Goal: Use online tool/utility: Utilize a website feature to perform a specific function

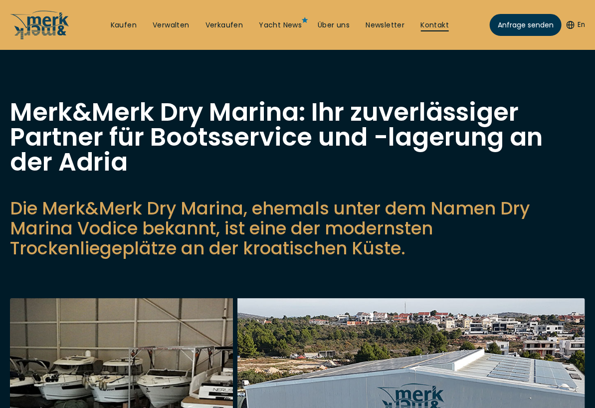
click at [434, 20] on link "Kontakt" at bounding box center [435, 25] width 28 height 10
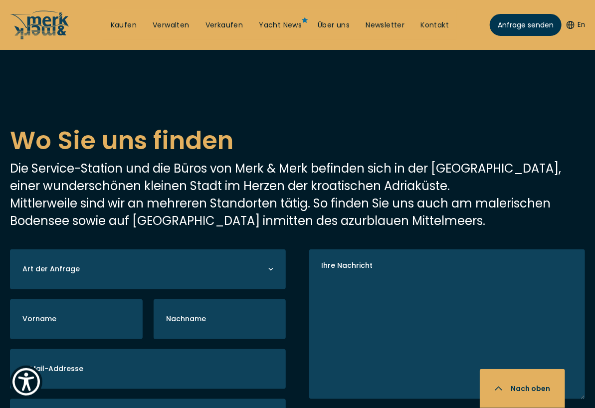
scroll to position [1746, 0]
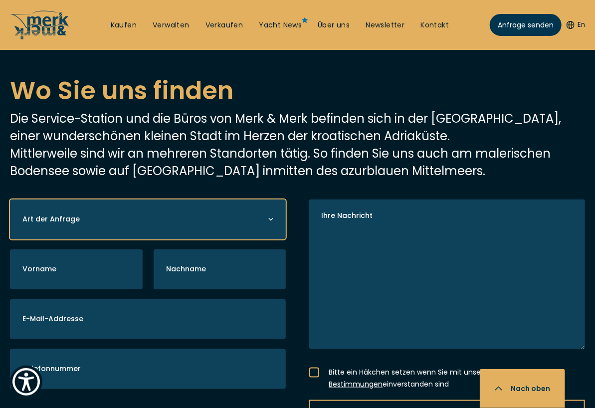
click at [109, 199] on select "Yacht kaufen Yacht verkaufen Yacht verwalten" at bounding box center [148, 219] width 276 height 40
click at [110, 199] on select "Yacht kaufen Yacht verkaufen Yacht verwalten" at bounding box center [148, 219] width 276 height 40
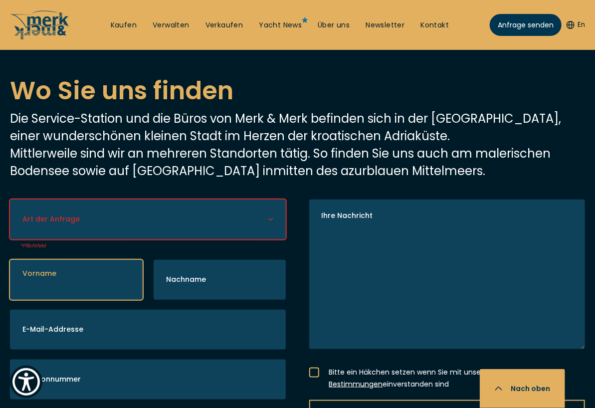
click at [77, 260] on input "Vorname" at bounding box center [76, 280] width 133 height 40
type input "[PERSON_NAME]"
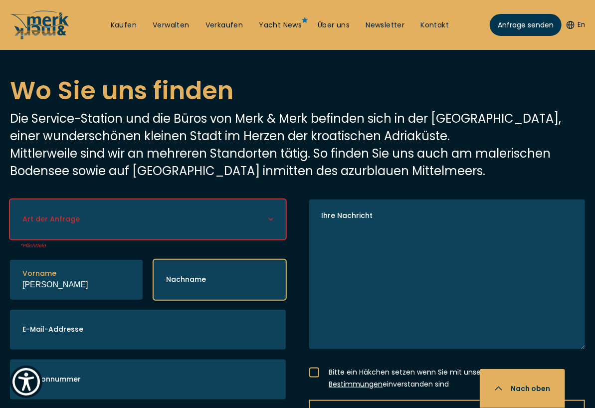
type input "Larisch"
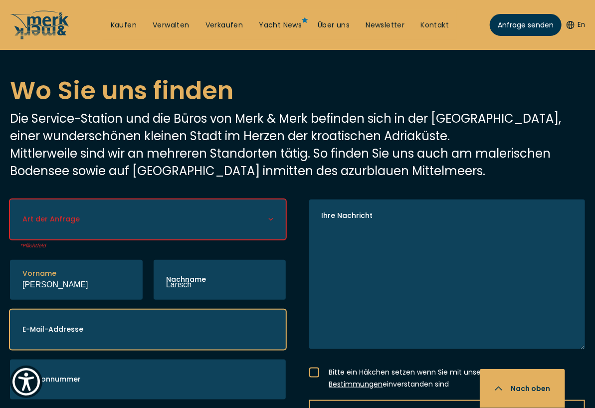
type input "[PERSON_NAME][EMAIL_ADDRESS][DOMAIN_NAME]"
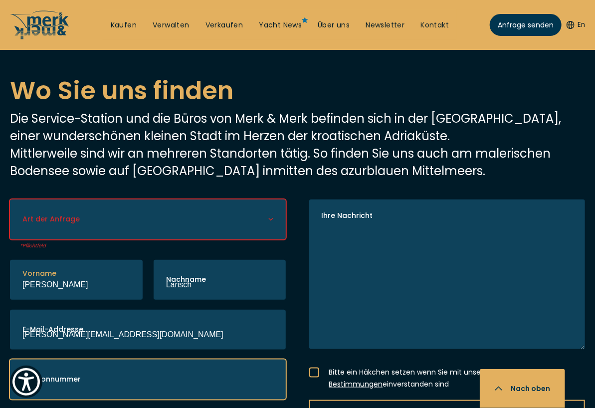
type input "01628823317"
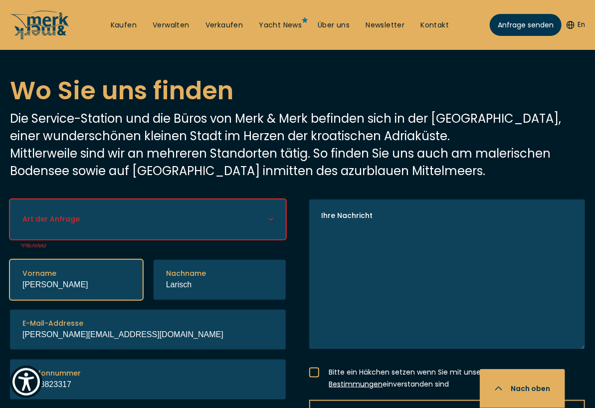
drag, startPoint x: 33, startPoint y: 229, endPoint x: 0, endPoint y: 208, distance: 39.0
click at [0, 207] on div "Art der Anfrage Yacht kaufen Yacht verkaufen Yacht verwalten Pflichtfeld Vornam…" at bounding box center [297, 324] width 595 height 250
type input "[PERSON_NAME]"
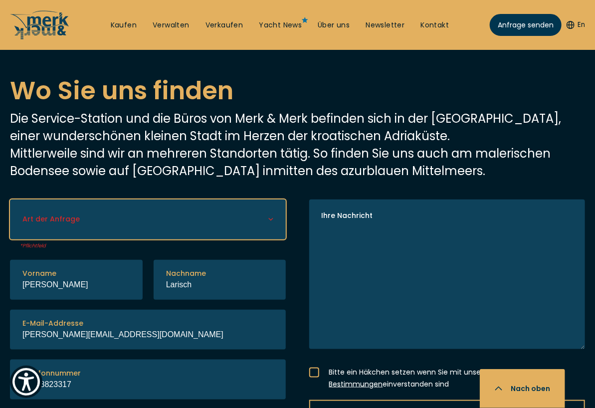
click at [68, 199] on div "Art der Anfrage Yacht kaufen Yacht verkaufen Yacht verwalten" at bounding box center [148, 219] width 276 height 40
select select "manage"
click at [10, 199] on select "Yacht kaufen Yacht verkaufen Yacht verwalten" at bounding box center [148, 219] width 276 height 40
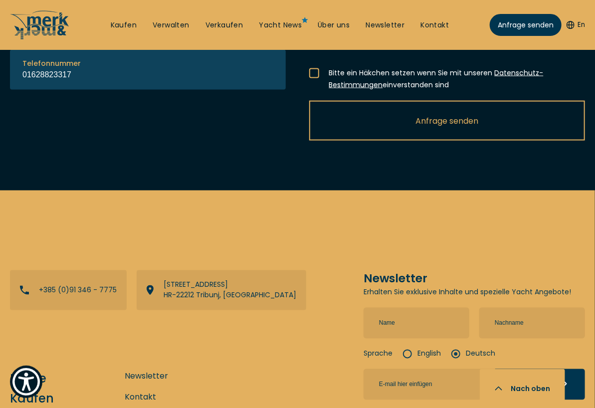
scroll to position [2194, 0]
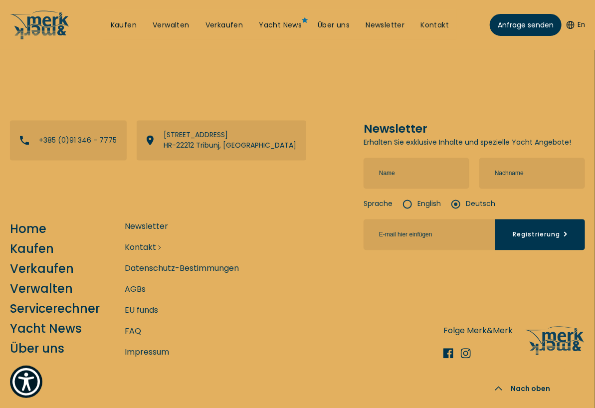
click at [139, 241] on link "Kontakt" at bounding box center [140, 247] width 31 height 12
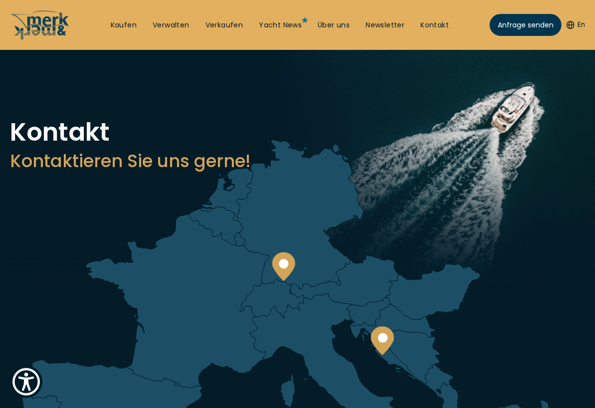
click at [577, 20] on button "En" at bounding box center [576, 25] width 18 height 10
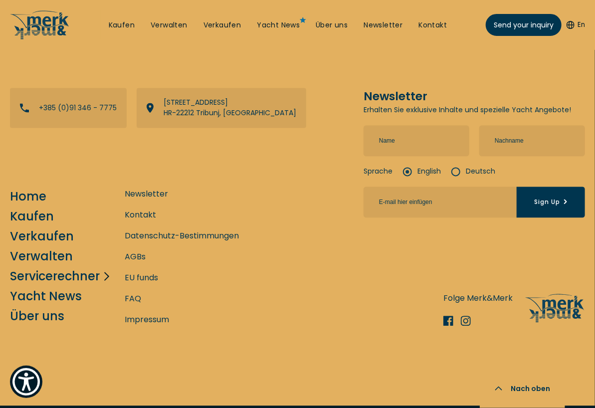
click at [30, 268] on link "Servicerechner" at bounding box center [55, 276] width 90 height 17
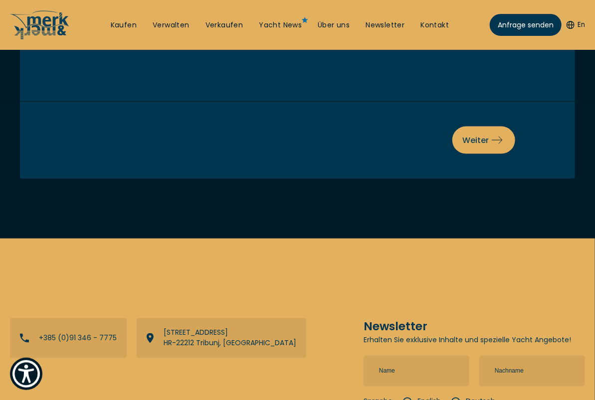
scroll to position [199, 0]
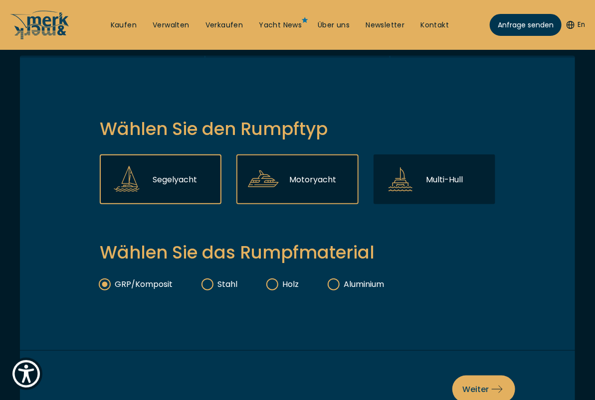
click at [285, 183] on div "Motoryacht" at bounding box center [297, 180] width 122 height 50
click at [0, 0] on input "Motoryacht" at bounding box center [0, 0] width 0 height 0
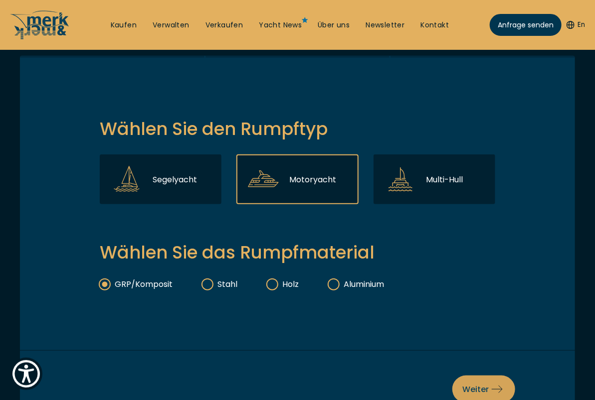
click at [479, 378] on button "Weiter" at bounding box center [483, 389] width 63 height 27
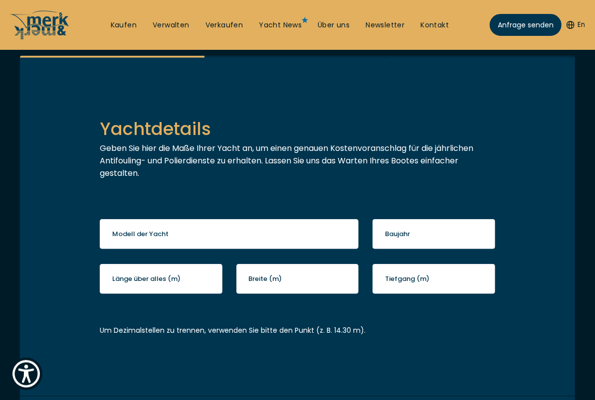
click at [166, 238] on label "Modell der Yacht" at bounding box center [140, 234] width 56 height 10
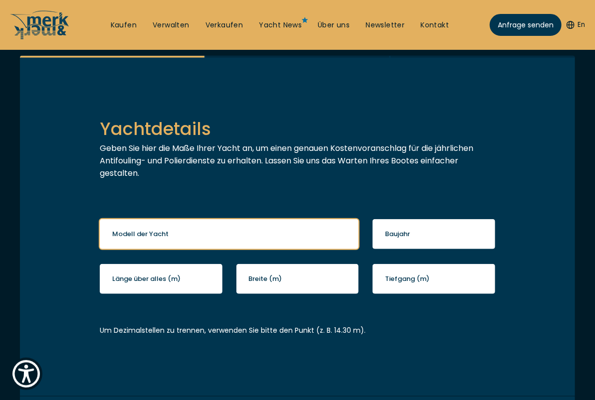
click at [166, 238] on input "Modell der Yacht" at bounding box center [229, 234] width 259 height 30
type input "Bavaria 35 Sport"
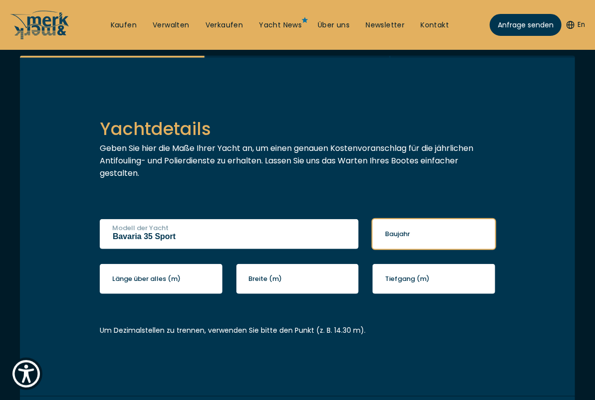
click at [425, 231] on input "Baujahr" at bounding box center [434, 234] width 123 height 30
type input "2014"
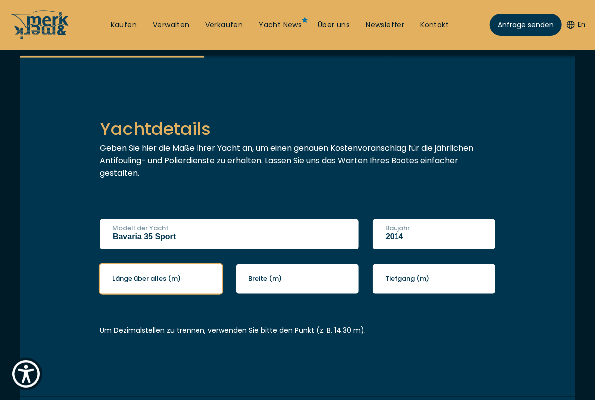
click at [136, 286] on input "Länge über alles (m)" at bounding box center [161, 279] width 123 height 30
type input "10.8"
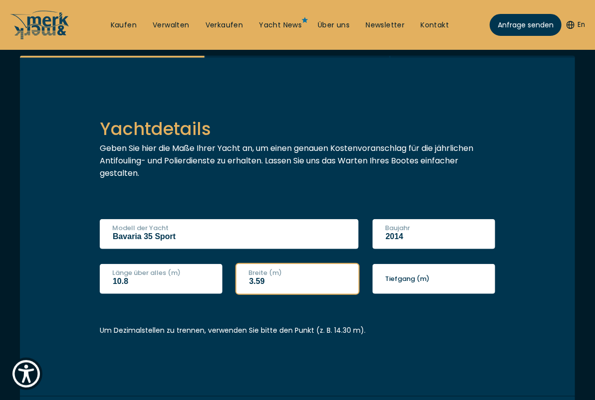
type input "3.59"
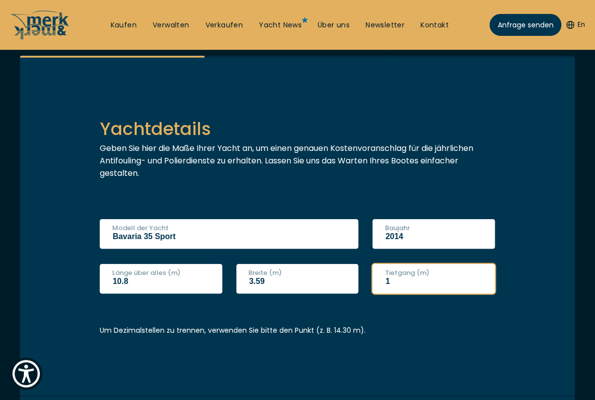
scroll to position [299, 0]
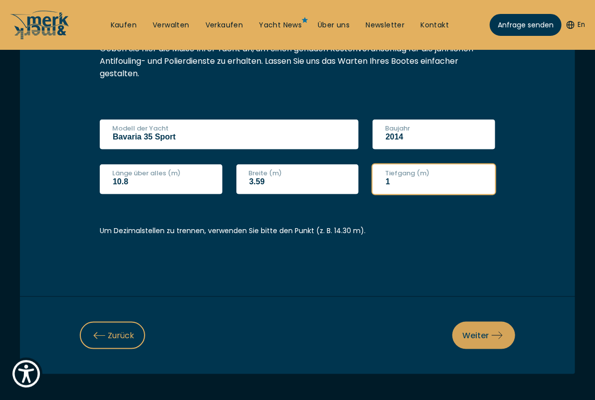
type input "1"
click at [485, 327] on button "Weiter" at bounding box center [483, 335] width 63 height 27
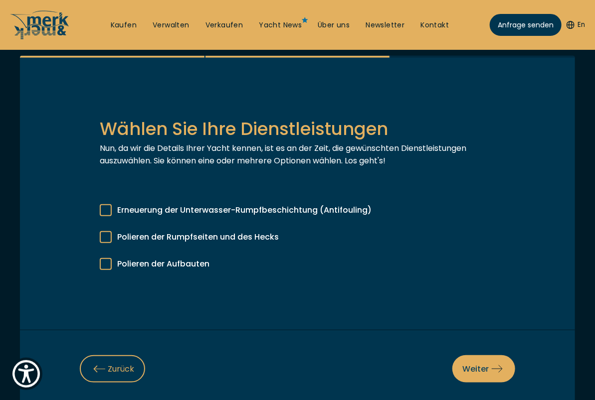
scroll to position [150, 0]
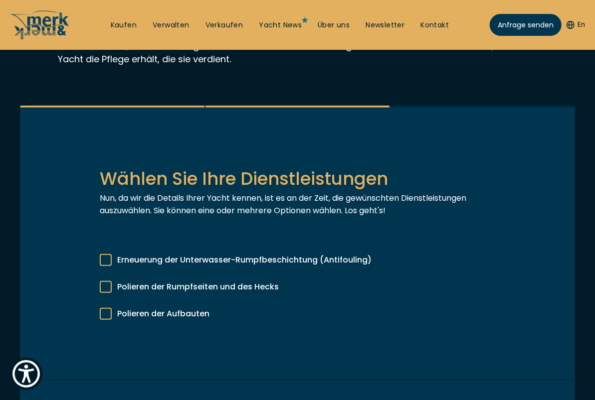
click at [109, 259] on div at bounding box center [106, 260] width 12 height 12
click at [0, 0] on input "Erneuerung der Unterwasser-Rumpfbeschichtung (Antifouling)" at bounding box center [0, 0] width 0 height 0
drag, startPoint x: 106, startPoint y: 282, endPoint x: 104, endPoint y: 292, distance: 10.1
click at [105, 283] on div at bounding box center [106, 287] width 12 height 12
click at [0, 0] on input "Polieren der Rumpfseiten und des Hecks" at bounding box center [0, 0] width 0 height 0
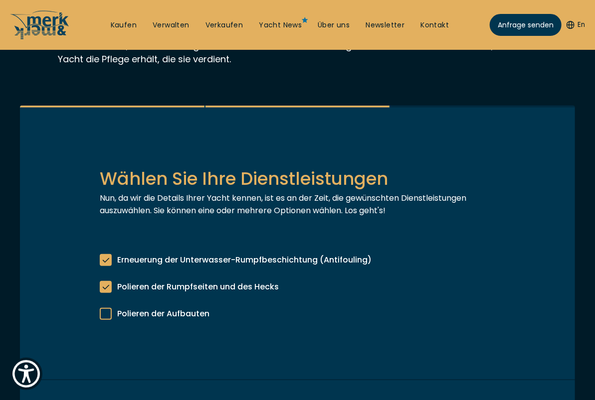
click at [103, 305] on label "Polieren der Aufbauten" at bounding box center [298, 311] width 396 height 17
click at [0, 0] on input "Polieren der Aufbauten" at bounding box center [0, 0] width 0 height 0
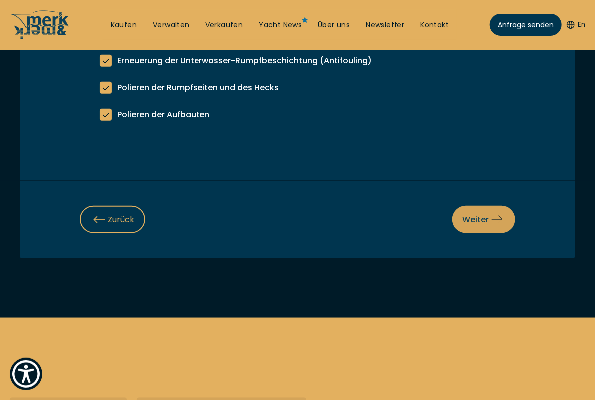
click at [502, 221] on icon at bounding box center [496, 219] width 11 height 11
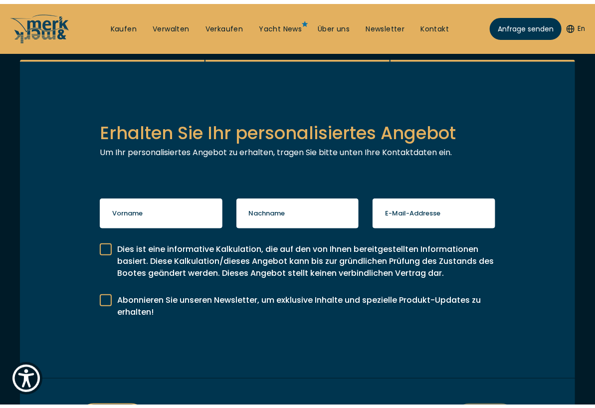
scroll to position [0, 0]
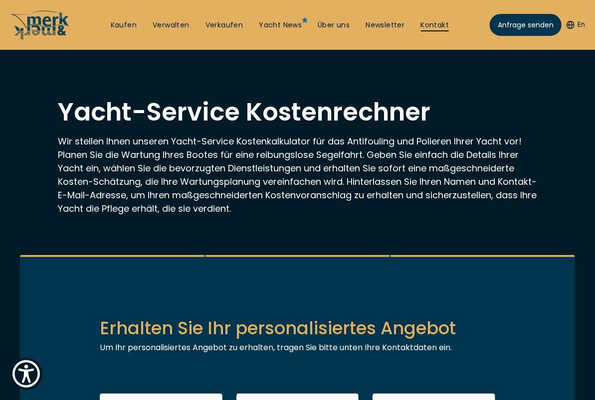
click at [433, 23] on link "Kontakt" at bounding box center [435, 25] width 28 height 10
